Goal: Information Seeking & Learning: Learn about a topic

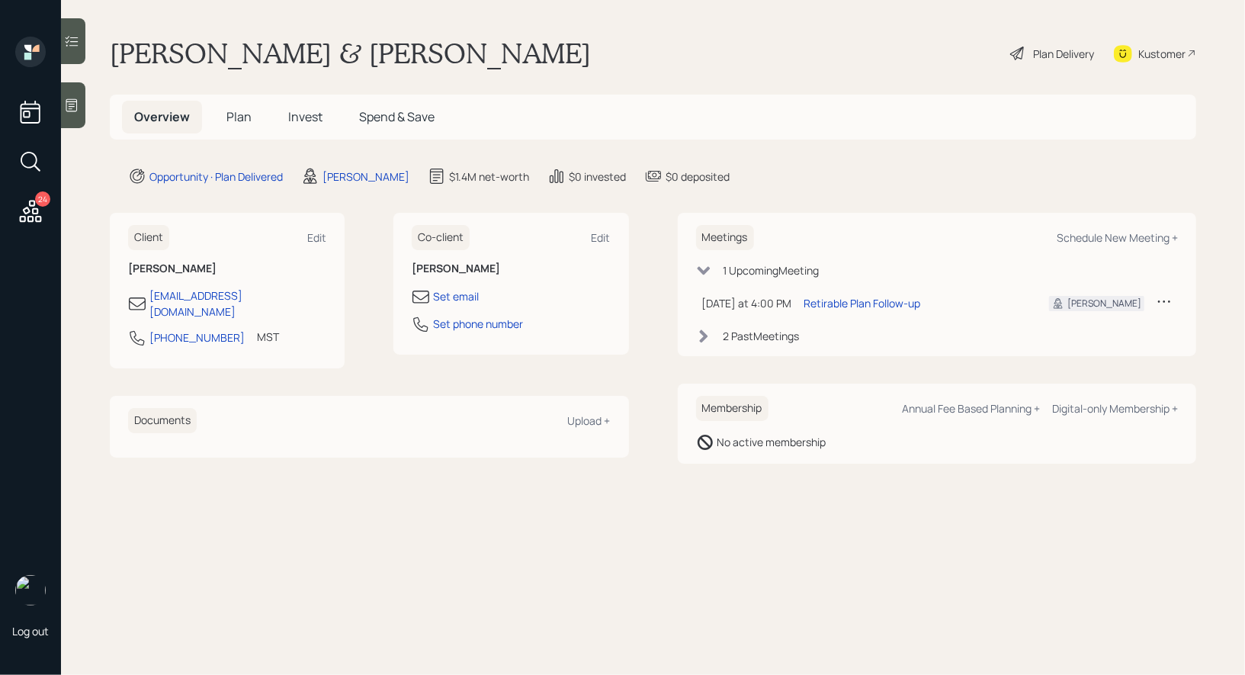
click at [242, 120] on span "Plan" at bounding box center [238, 116] width 25 height 17
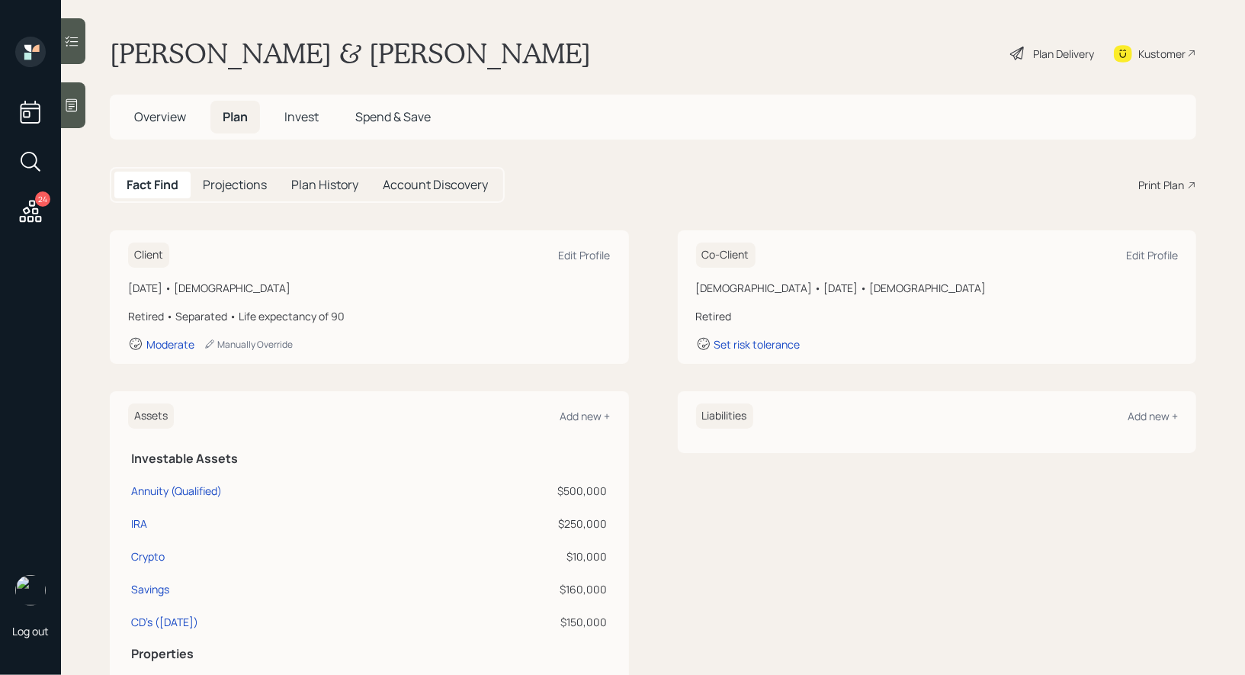
click at [307, 121] on span "Invest" at bounding box center [301, 116] width 34 height 17
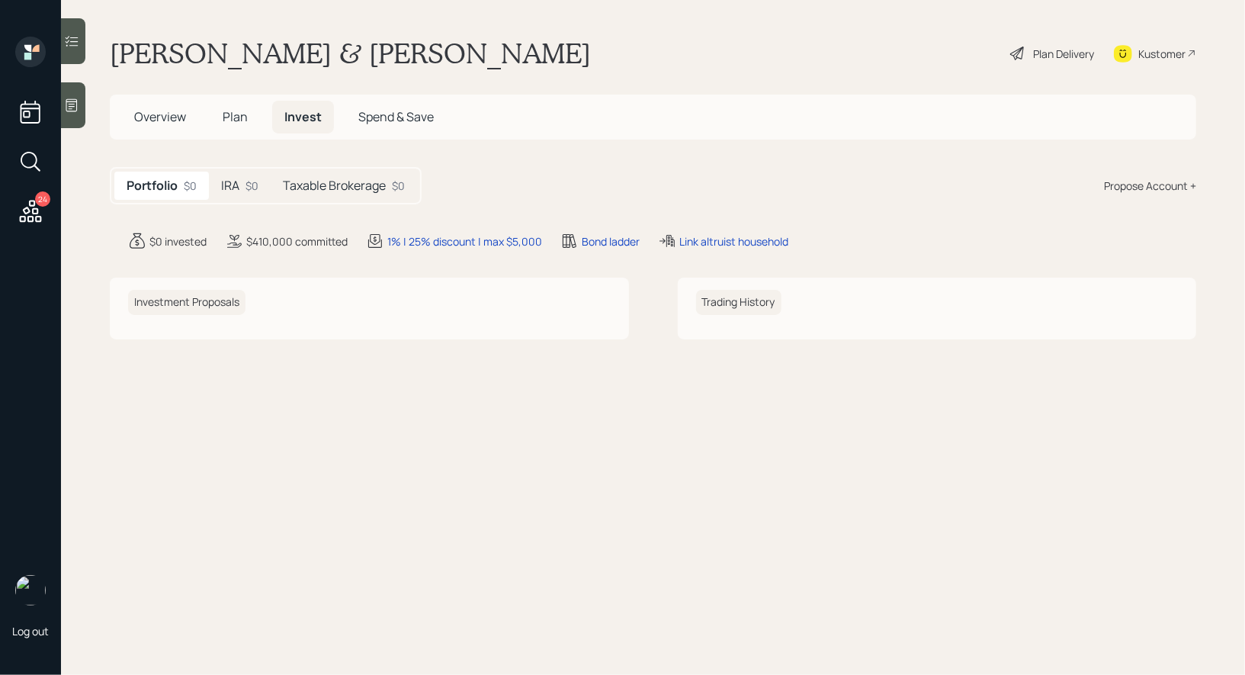
click at [242, 179] on div "IRA $0" at bounding box center [240, 186] width 62 height 28
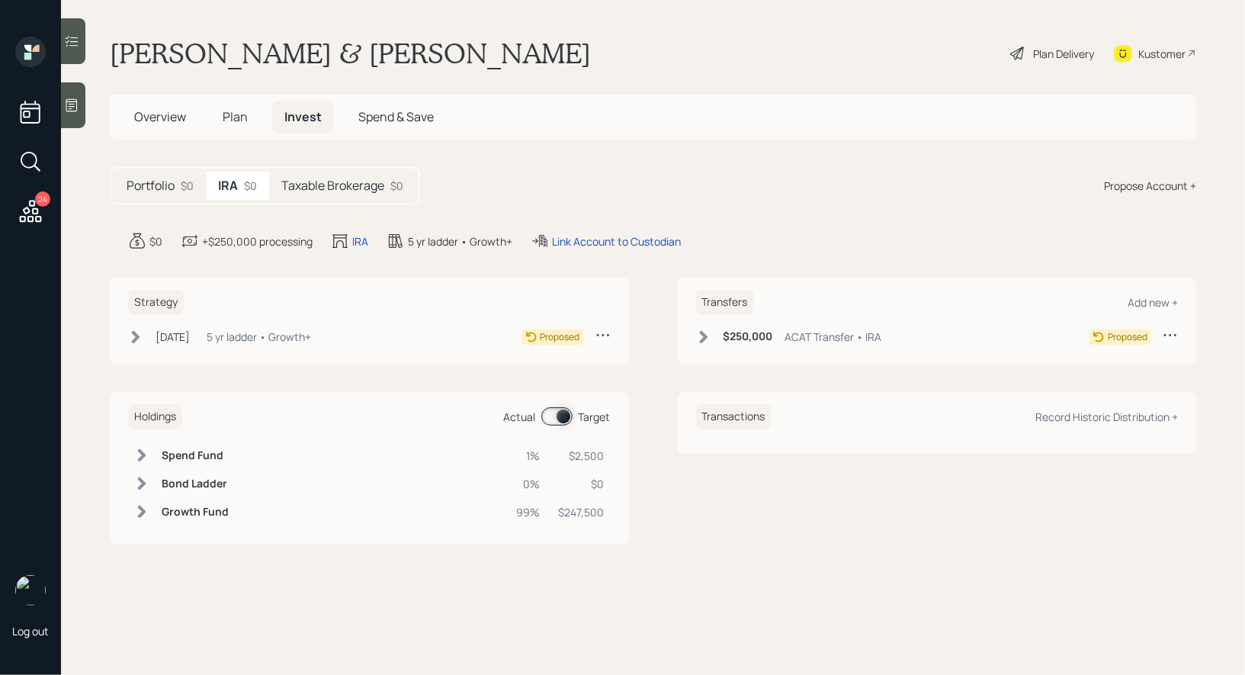
click at [332, 189] on h5 "Taxable Brokerage" at bounding box center [332, 185] width 103 height 14
click at [1048, 55] on div "Plan Delivery" at bounding box center [1063, 54] width 61 height 16
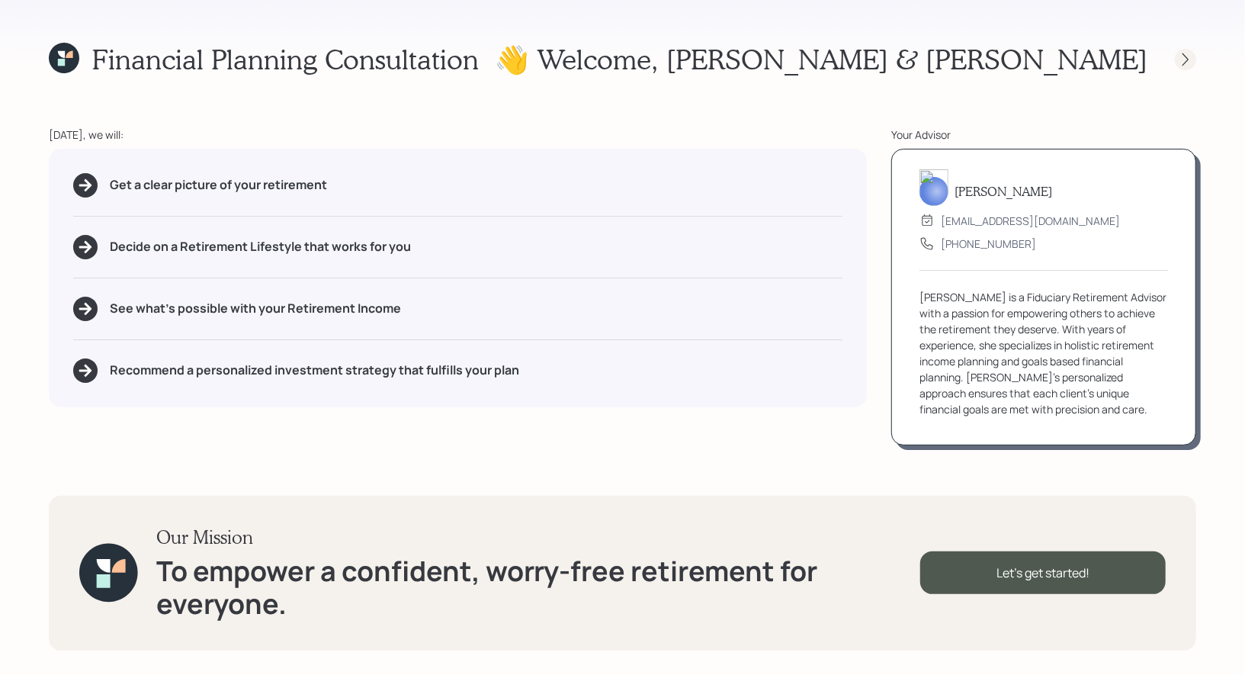
click at [1182, 57] on icon at bounding box center [1185, 59] width 15 height 15
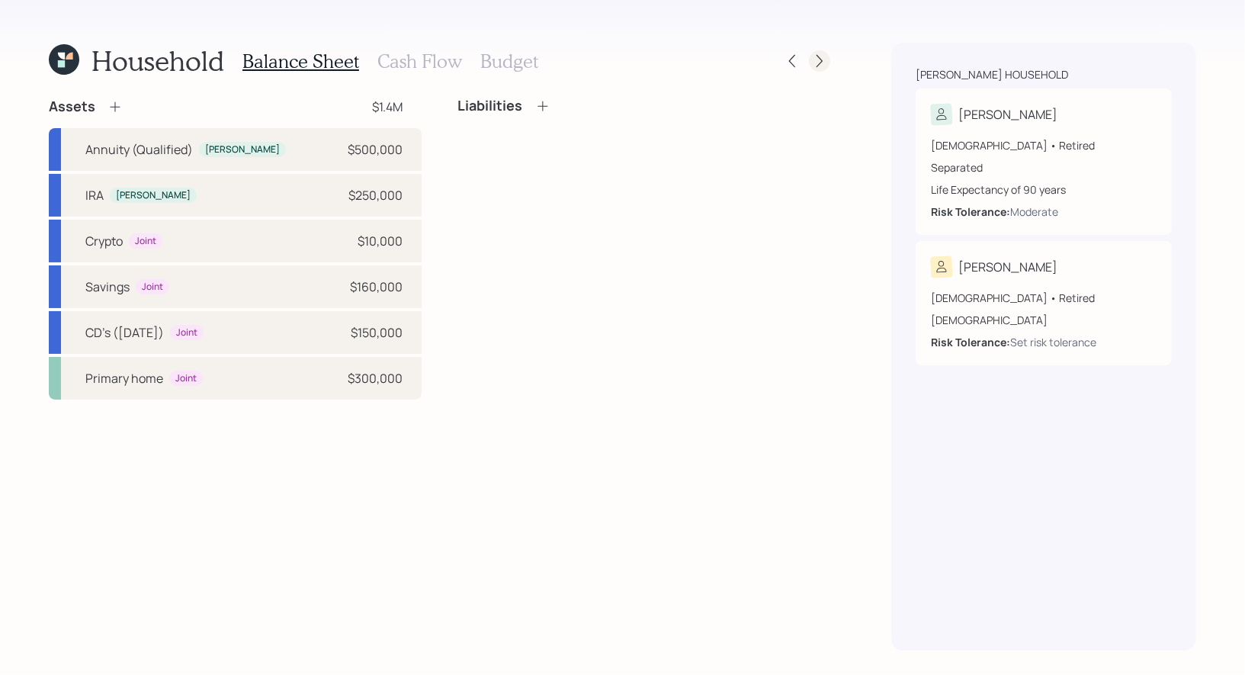
click at [817, 59] on icon at bounding box center [819, 60] width 15 height 15
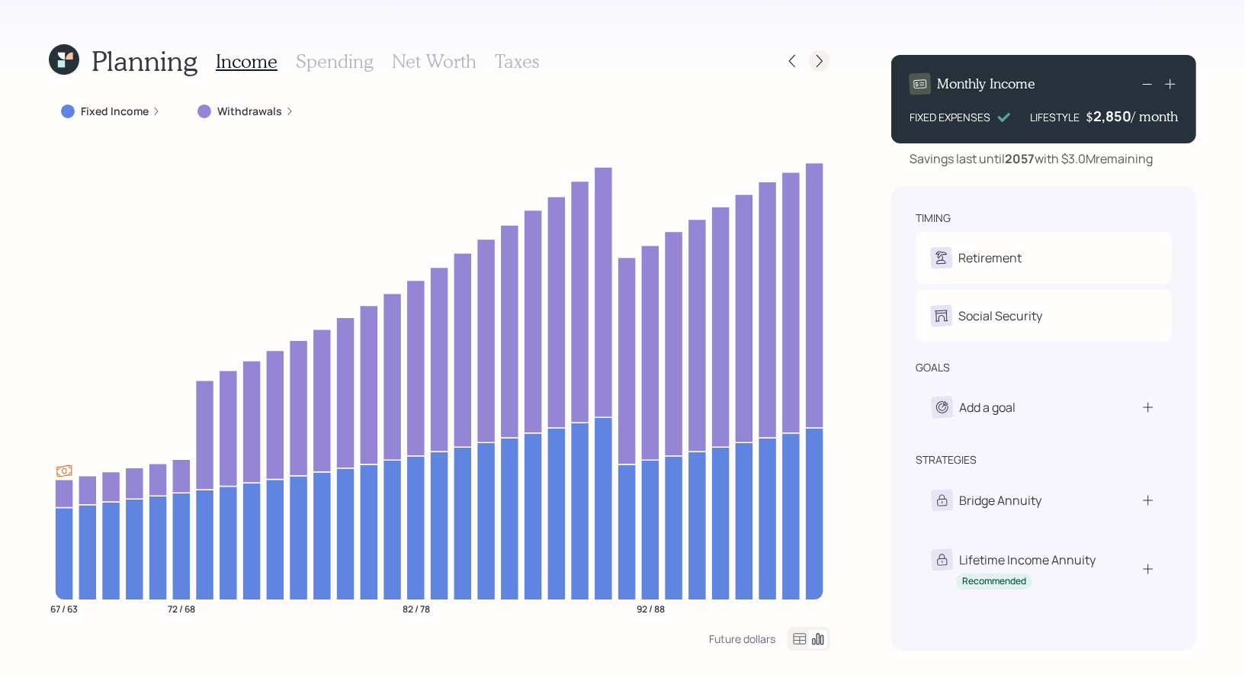
click at [815, 66] on icon at bounding box center [819, 60] width 15 height 15
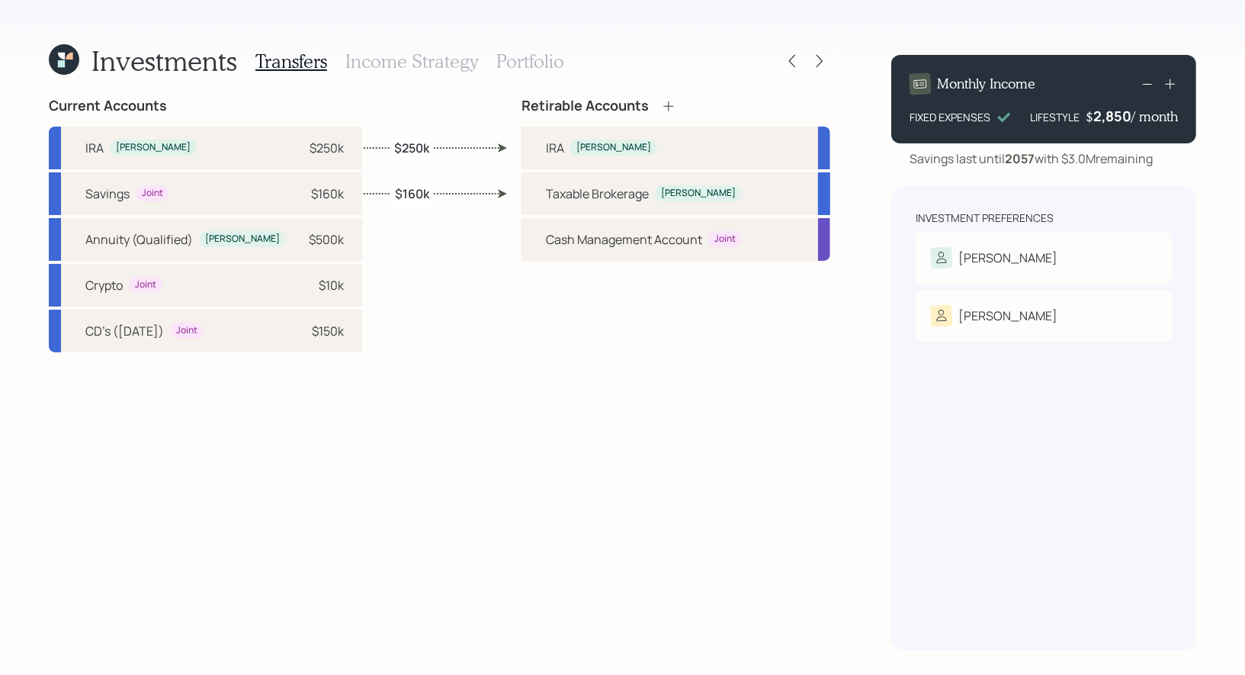
click at [531, 60] on h3 "Portfolio" at bounding box center [530, 61] width 68 height 22
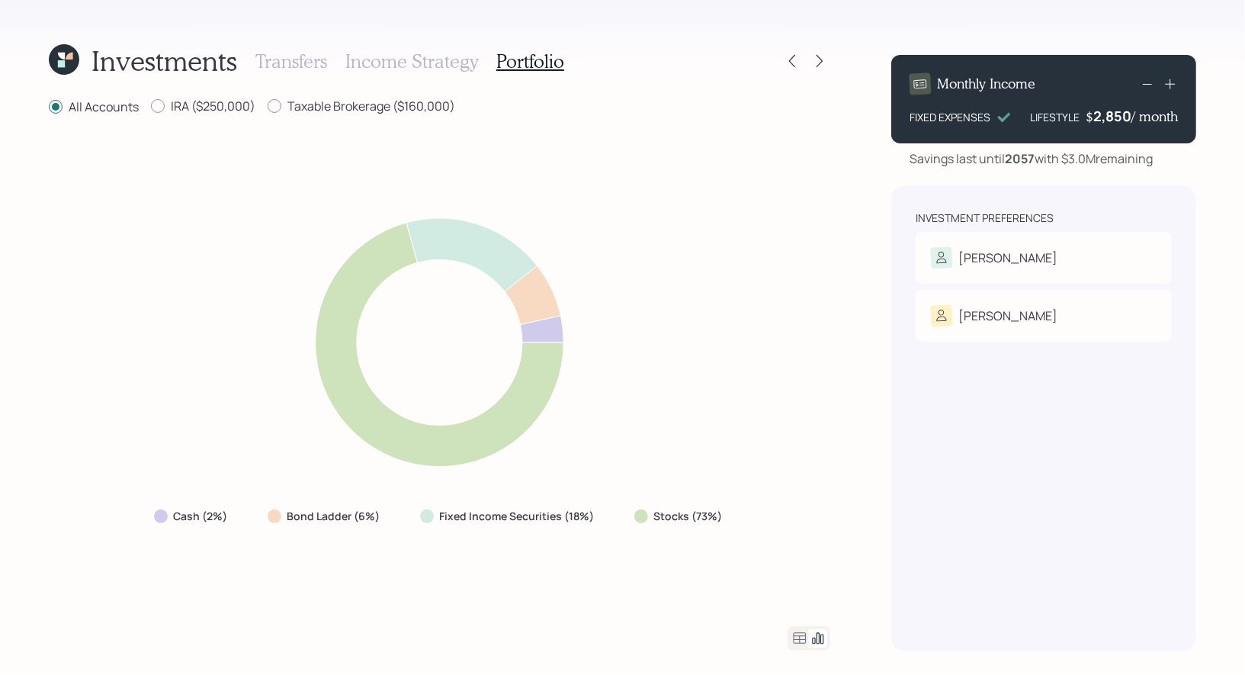
click at [413, 64] on h3 "Income Strategy" at bounding box center [411, 61] width 133 height 22
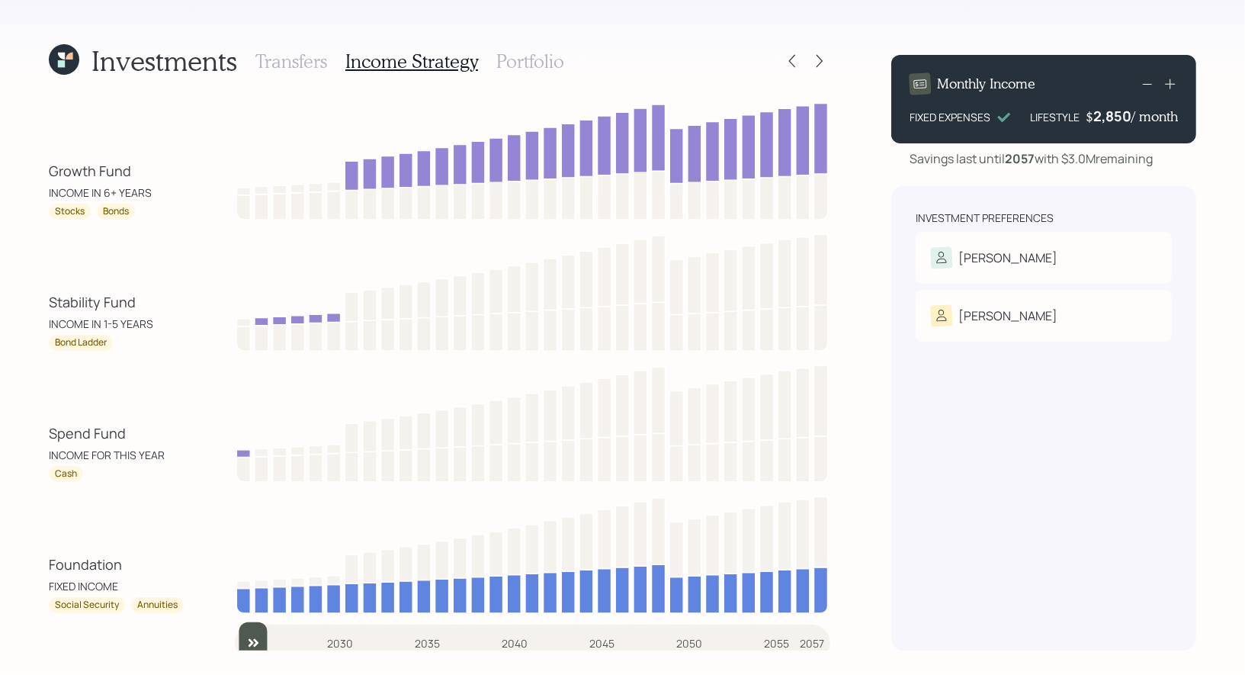
click at [283, 55] on h3 "Transfers" at bounding box center [291, 61] width 72 height 22
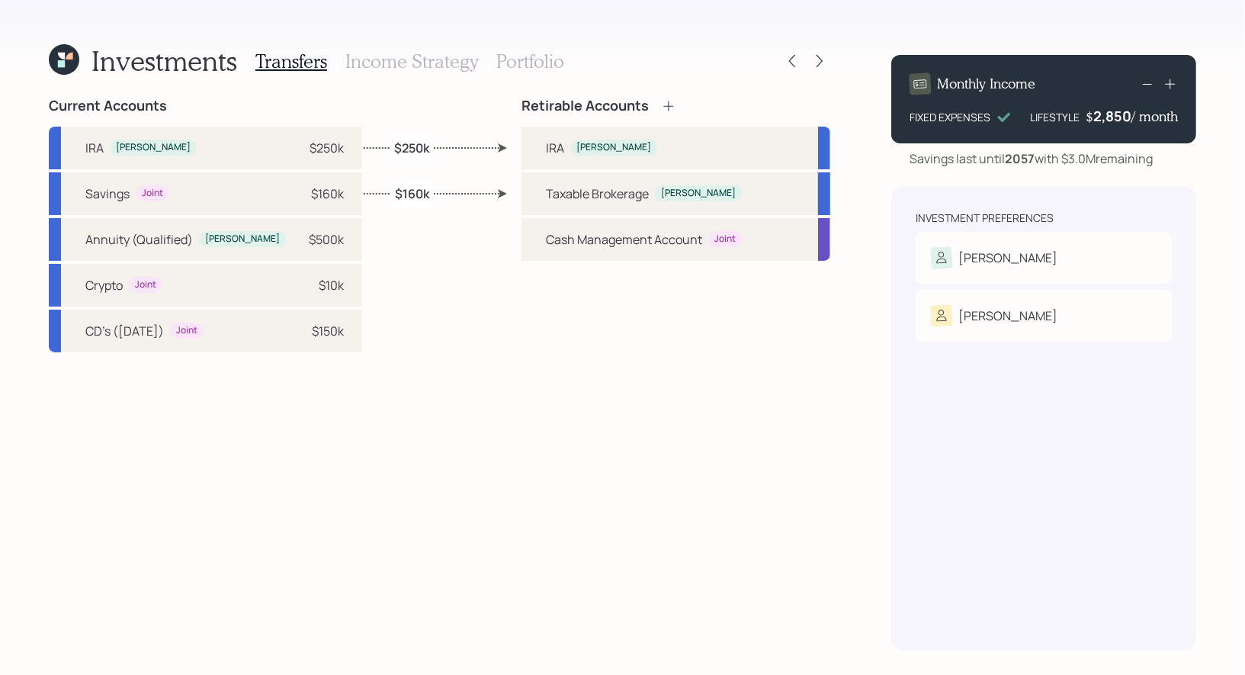
click at [65, 64] on icon at bounding box center [64, 59] width 31 height 31
